Goal: Information Seeking & Learning: Learn about a topic

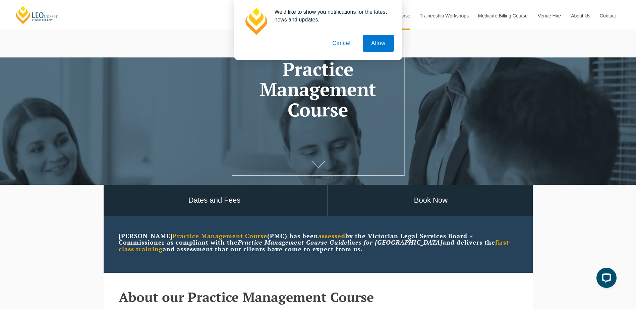
scroll to position [201, 0]
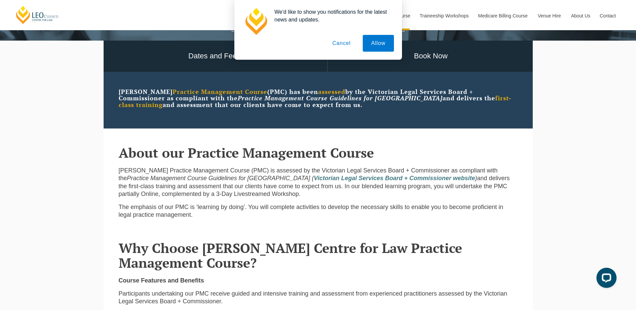
click at [344, 46] on button "Cancel" at bounding box center [341, 43] width 35 height 17
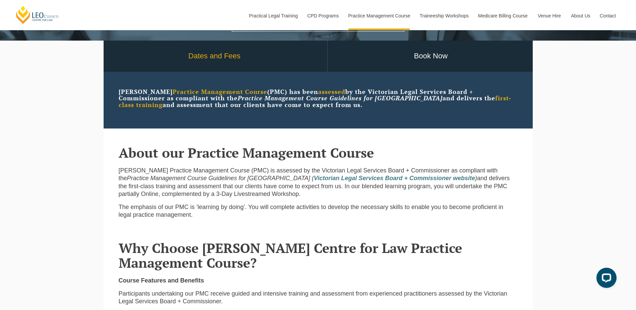
click at [211, 61] on link "Dates and Fees" at bounding box center [214, 56] width 225 height 31
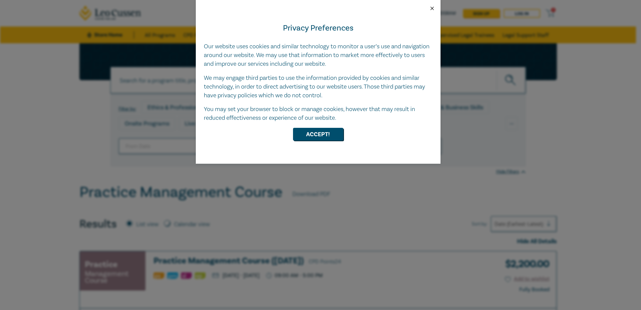
click at [431, 7] on button "Close" at bounding box center [432, 8] width 6 height 6
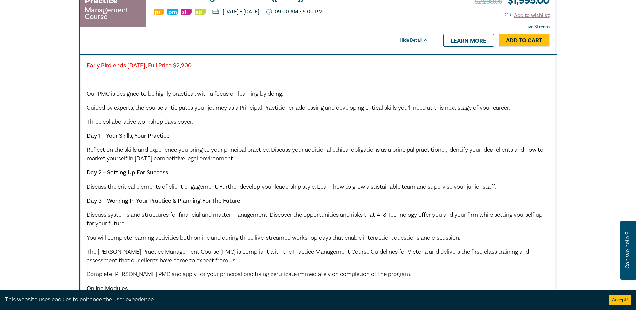
scroll to position [671, 0]
